Goal: Task Accomplishment & Management: Manage account settings

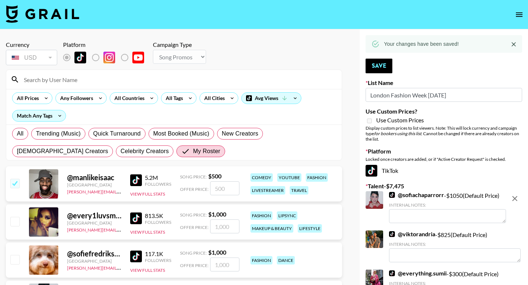
select select "Song"
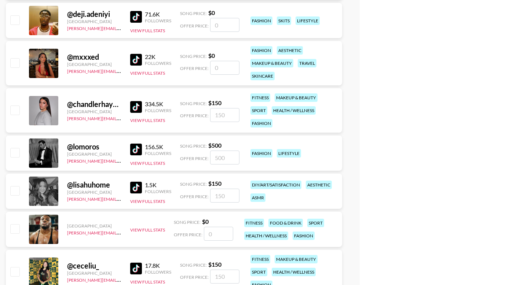
scroll to position [1076, 0]
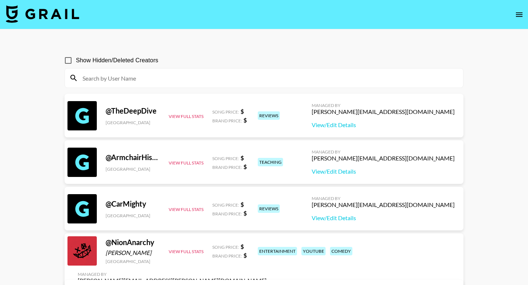
click at [513, 15] on button "open drawer" at bounding box center [519, 14] width 15 height 15
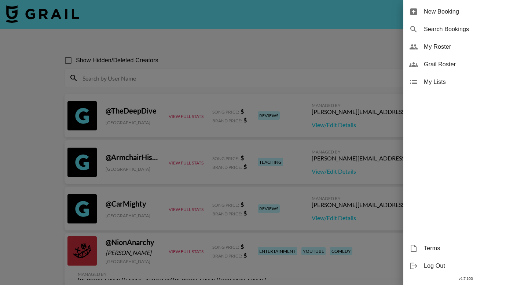
click at [519, 16] on div "New Booking Search Bookings My Roster Grail Roster My Lists Terms Log Out v 1.7…" at bounding box center [264, 142] width 528 height 285
click at [444, 49] on span "My Roster" at bounding box center [473, 47] width 98 height 9
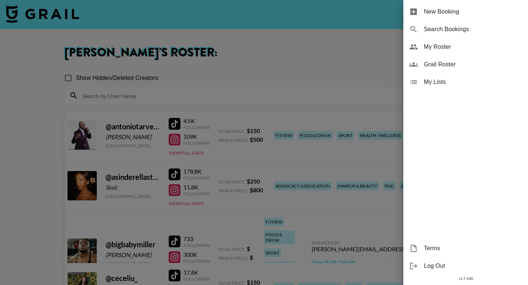
click at [300, 64] on div at bounding box center [264, 142] width 528 height 285
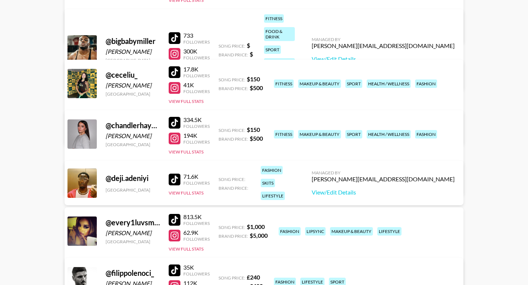
scroll to position [208, 0]
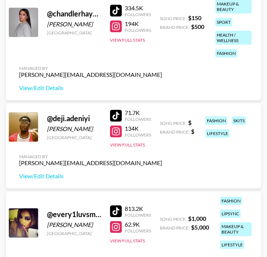
scroll to position [600, 0]
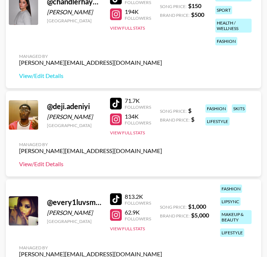
click at [55, 164] on link "View/Edit Details" at bounding box center [90, 164] width 143 height 7
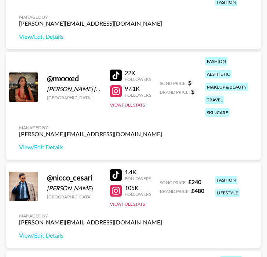
scroll to position [2374, 0]
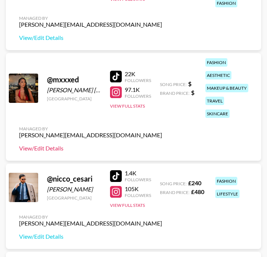
click at [48, 149] on link "View/Edit Details" at bounding box center [90, 148] width 143 height 7
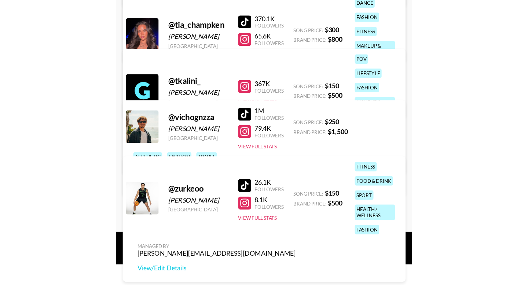
scroll to position [1586, 0]
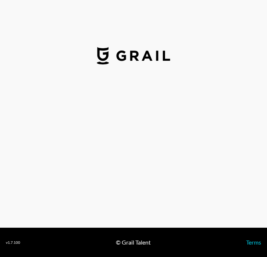
select select "USD"
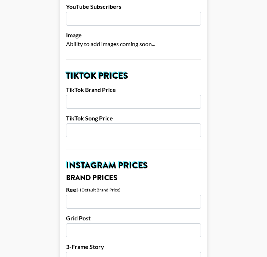
scroll to position [209, 0]
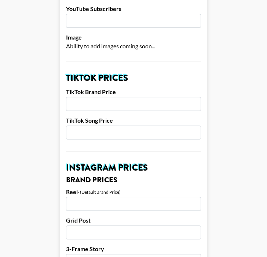
click at [100, 197] on input "number" at bounding box center [133, 204] width 135 height 14
type input "65"
type input "6500"
click at [105, 226] on input "number" at bounding box center [133, 233] width 135 height 14
type input "4500"
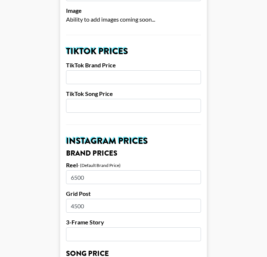
scroll to position [237, 0]
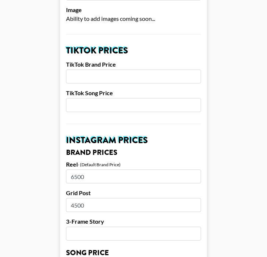
click at [101, 227] on input "number" at bounding box center [133, 234] width 135 height 14
type input "3500"
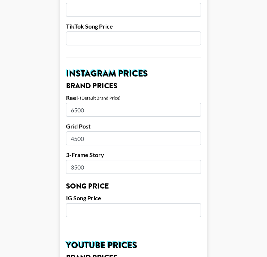
scroll to position [304, 0]
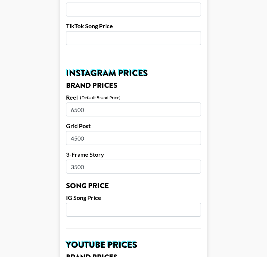
click at [86, 203] on input "number" at bounding box center [133, 210] width 135 height 14
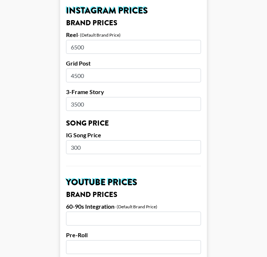
scroll to position [367, 0]
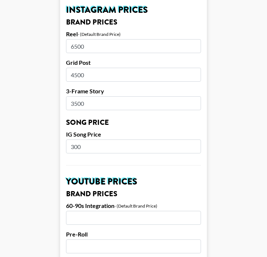
click at [100, 140] on input "300" at bounding box center [133, 147] width 135 height 14
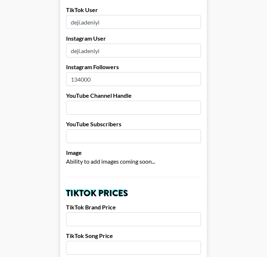
scroll to position [182, 0]
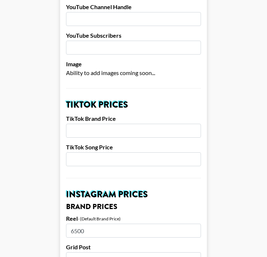
type input "350"
click at [87, 153] on input "number" at bounding box center [133, 160] width 135 height 14
type input "350"
click at [82, 124] on input "number" at bounding box center [133, 131] width 135 height 14
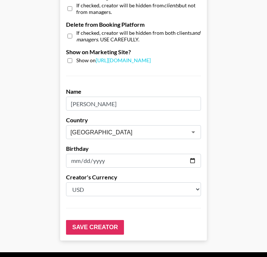
scroll to position [731, 0]
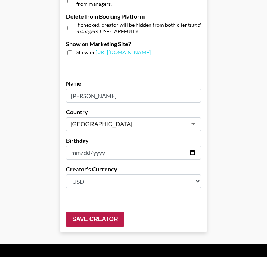
type input "1050"
click at [96, 212] on input "Save Creator" at bounding box center [95, 219] width 58 height 15
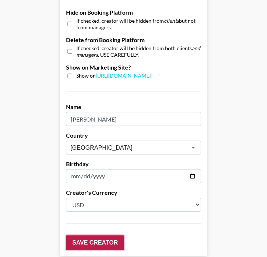
scroll to position [755, 0]
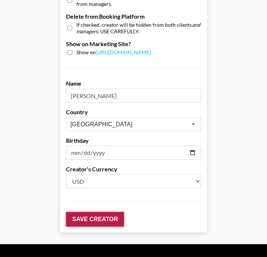
click at [96, 212] on input "Save Creator" at bounding box center [95, 219] width 58 height 15
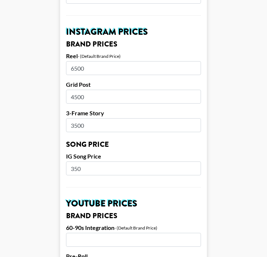
scroll to position [369, 0]
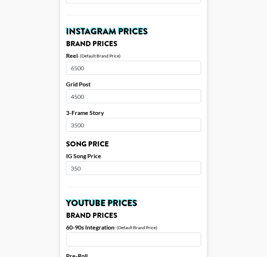
drag, startPoint x: 102, startPoint y: 60, endPoint x: 68, endPoint y: 57, distance: 33.5
click at [68, 61] on input "6500" at bounding box center [133, 68] width 135 height 14
type input "7000"
drag, startPoint x: 87, startPoint y: 85, endPoint x: 61, endPoint y: 84, distance: 25.7
click at [62, 85] on form "Airtable ID: recXWElUUAdv0HI8M Manager(s) ella.makin@grail-talent.com ​ TikTok …" at bounding box center [133, 157] width 147 height 923
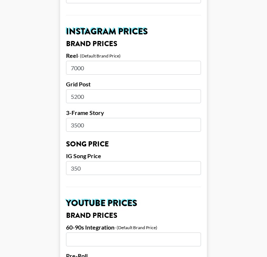
type input "5200"
drag, startPoint x: 96, startPoint y: 117, endPoint x: 43, endPoint y: 117, distance: 53.5
click at [43, 117] on main "Your changes have been saved! Airtable ID: recXWElUUAdv0HI8M Manager(s) ella.ma…" at bounding box center [133, 145] width 255 height 946
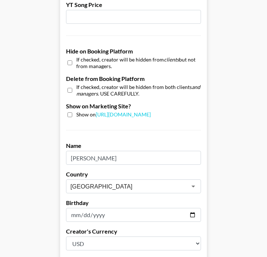
scroll to position [761, 0]
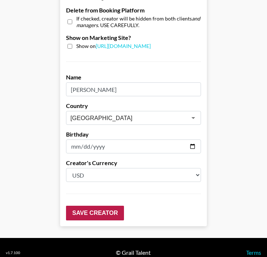
type input "4000"
click at [96, 206] on input "Save Creator" at bounding box center [95, 213] width 58 height 15
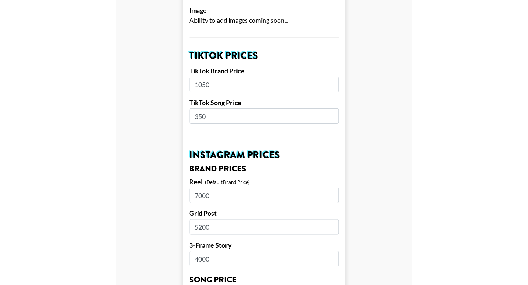
scroll to position [319, 0]
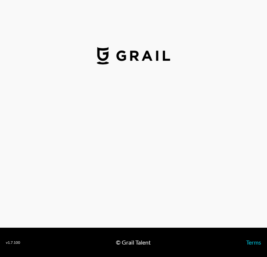
select select "USD"
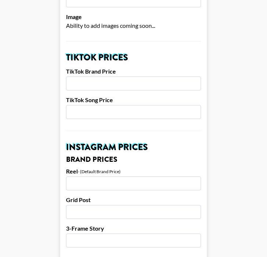
scroll to position [231, 0]
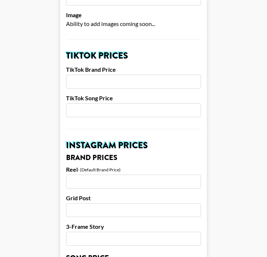
click at [106, 178] on input "number" at bounding box center [133, 182] width 135 height 14
type input "5800"
type input "4200"
type input "3400"
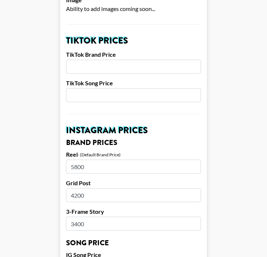
scroll to position [285, 0]
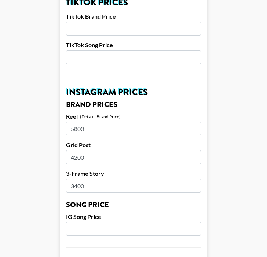
click at [88, 222] on input "number" at bounding box center [133, 229] width 135 height 14
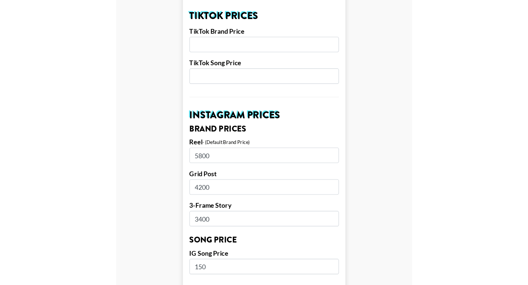
scroll to position [271, 0]
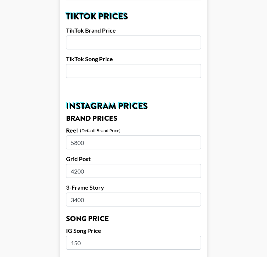
type input "150"
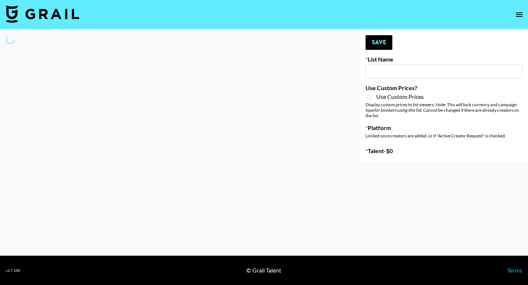
type input "London Fashion Week [DATE]"
select select "Song"
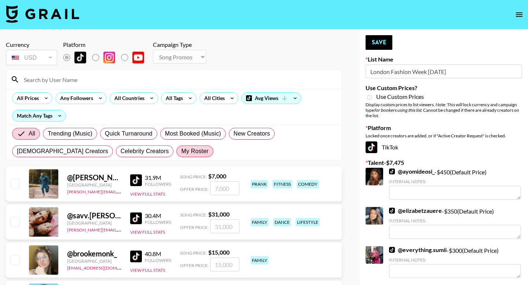
click at [181, 155] on span "My Roster" at bounding box center [194, 151] width 27 height 9
click at [181, 151] on input "My Roster" at bounding box center [181, 151] width 0 height 0
radio input "true"
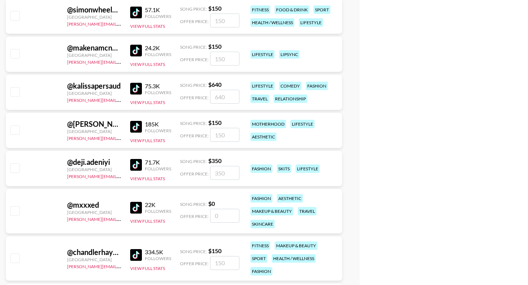
scroll to position [949, 0]
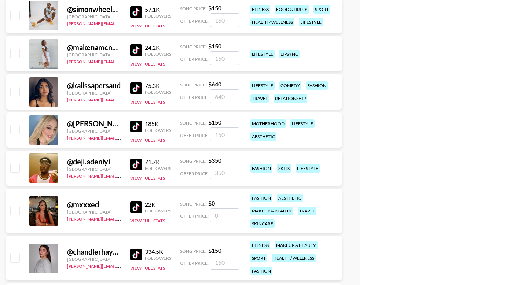
click at [13, 208] on input "checkbox" at bounding box center [14, 210] width 9 height 9
checkbox input "false"
click at [14, 168] on input "checkbox" at bounding box center [14, 167] width 9 height 9
checkbox input "true"
type input "350"
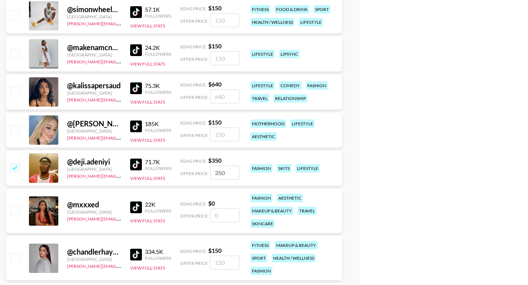
click at [219, 214] on input "number" at bounding box center [224, 216] width 29 height 14
checkbox input "true"
type input "150"
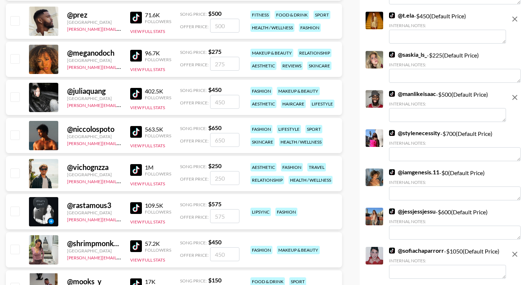
scroll to position [0, 0]
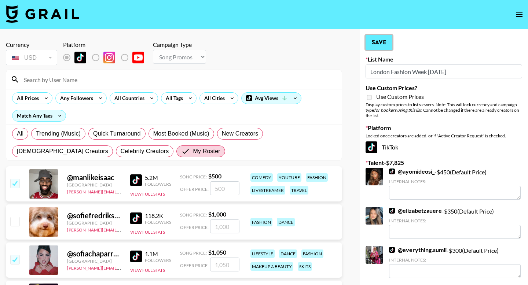
click at [267, 38] on button "Save" at bounding box center [379, 42] width 27 height 15
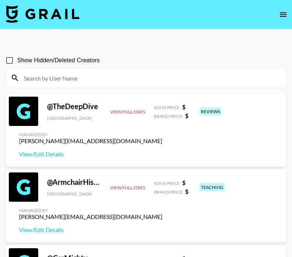
click at [282, 15] on icon "open drawer" at bounding box center [282, 14] width 9 height 9
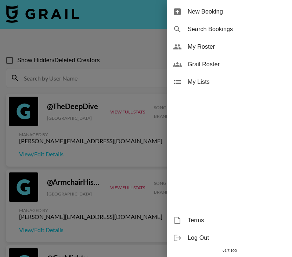
click at [203, 62] on span "Grail Roster" at bounding box center [236, 64] width 98 height 9
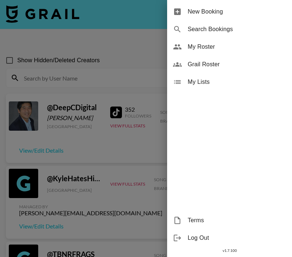
click at [89, 55] on div at bounding box center [146, 128] width 292 height 257
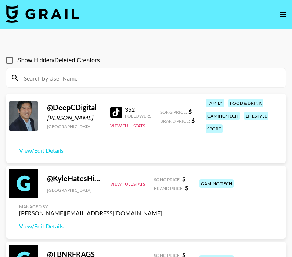
click at [88, 83] on input at bounding box center [149, 78] width 261 height 12
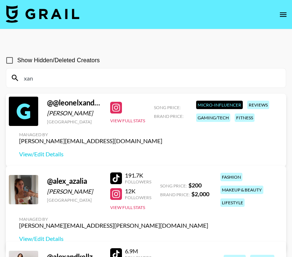
type input "xana"
